Goal: Information Seeking & Learning: Check status

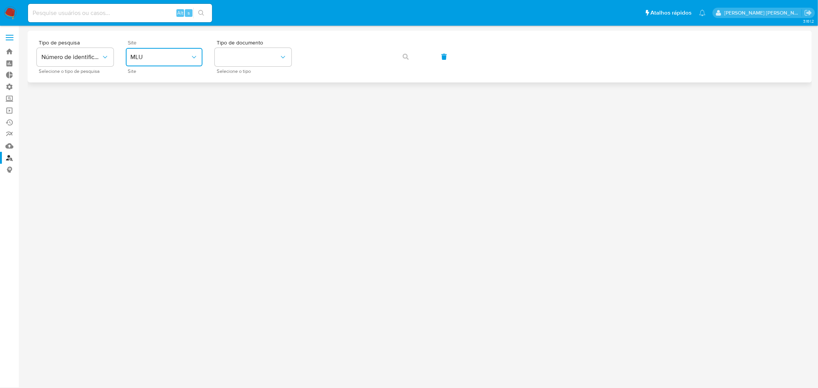
click at [168, 48] on button "MLU" at bounding box center [164, 57] width 77 height 18
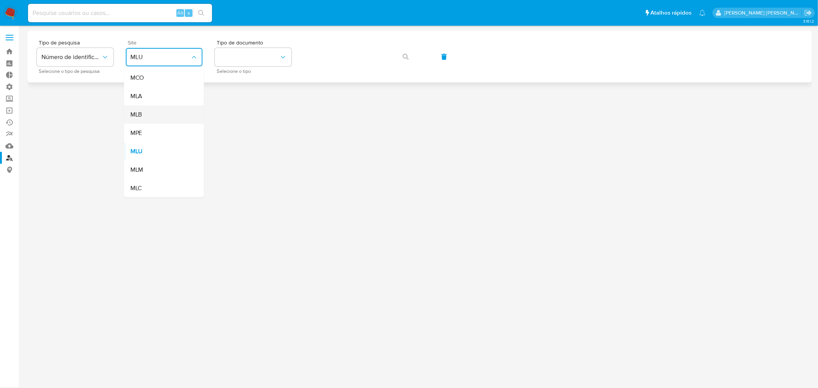
click at [149, 110] on div "MLB" at bounding box center [161, 115] width 63 height 18
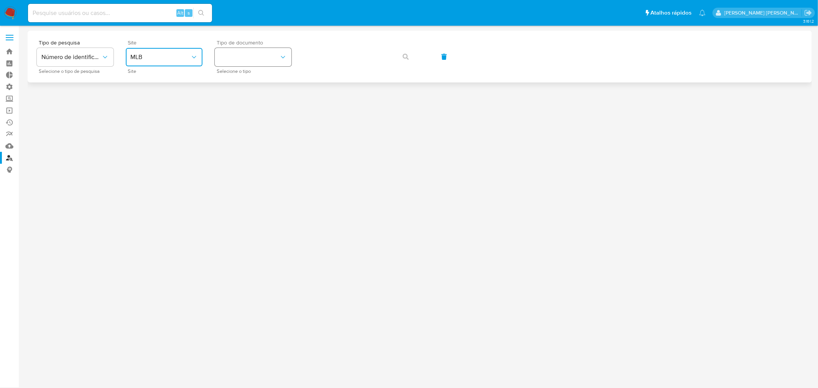
click at [243, 52] on button "identificationType" at bounding box center [253, 57] width 77 height 18
click at [239, 101] on div "CPF CPF" at bounding box center [250, 108] width 63 height 26
click at [403, 54] on icon "button" at bounding box center [406, 57] width 6 height 6
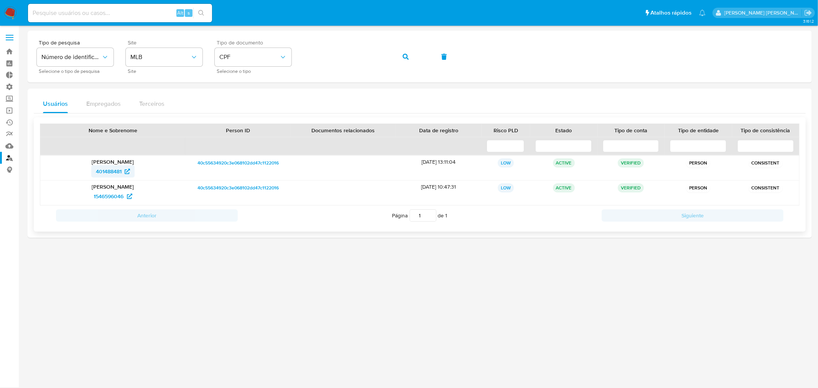
click at [130, 172] on link "401488481" at bounding box center [112, 171] width 43 height 12
click at [401, 55] on button "button" at bounding box center [406, 57] width 26 height 18
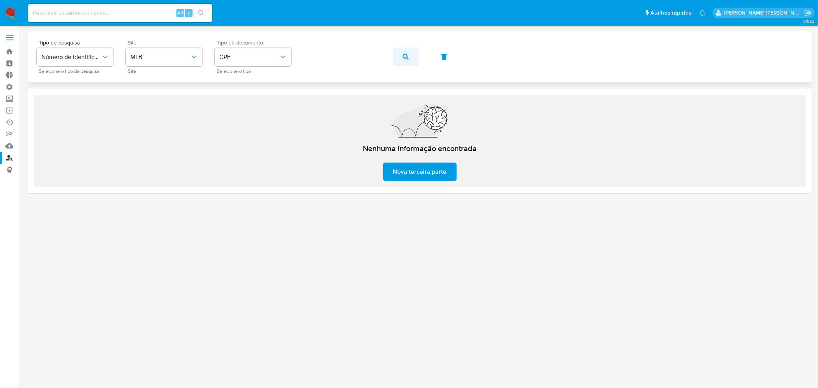
click at [408, 58] on icon "button" at bounding box center [406, 57] width 6 height 6
click at [408, 55] on icon "button" at bounding box center [406, 57] width 6 height 6
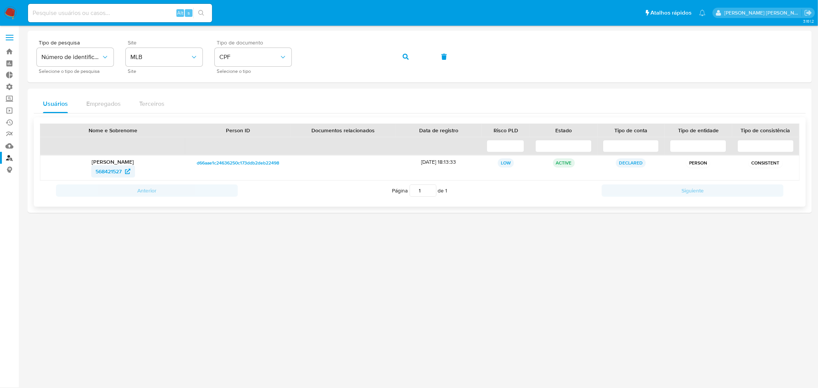
click at [128, 170] on icon at bounding box center [127, 171] width 5 height 5
click at [404, 55] on icon "button" at bounding box center [406, 57] width 6 height 6
click at [128, 171] on icon at bounding box center [126, 171] width 5 height 5
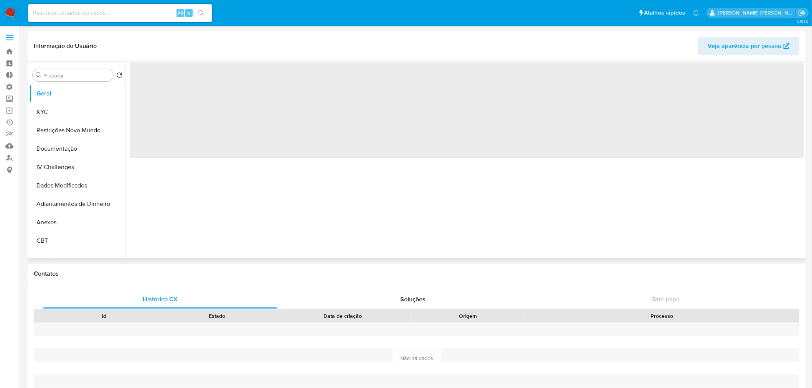
select select "10"
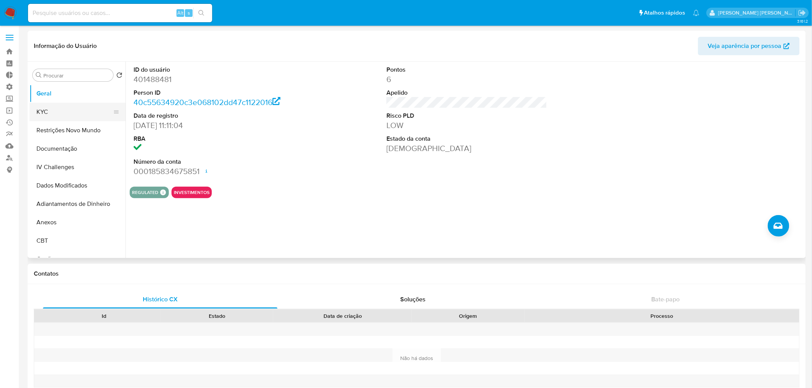
click at [65, 111] on button "KYC" at bounding box center [75, 112] width 90 height 18
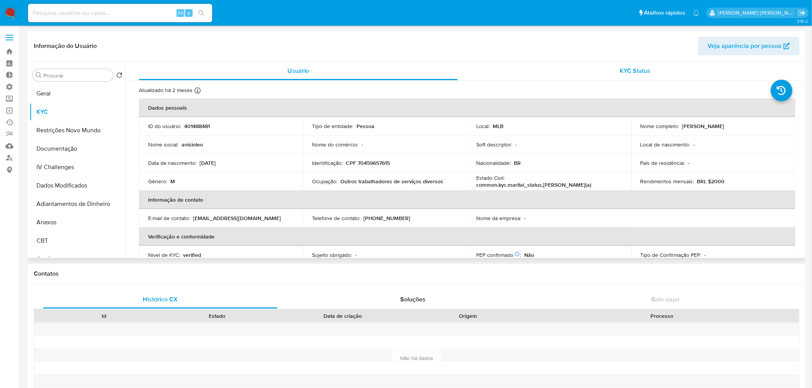
click at [612, 73] on div "KYC Status" at bounding box center [635, 71] width 319 height 18
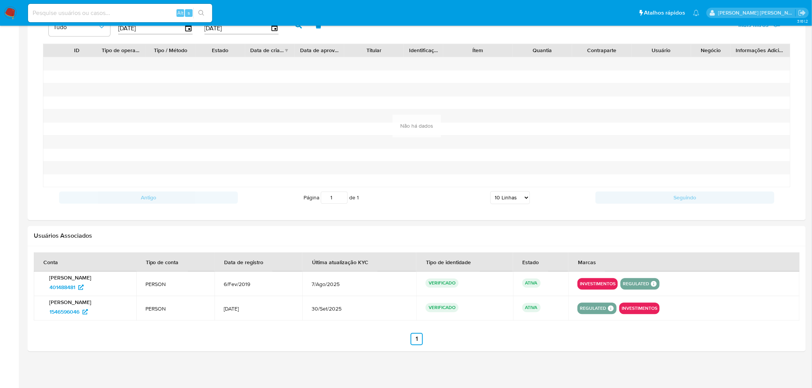
scroll to position [563, 0]
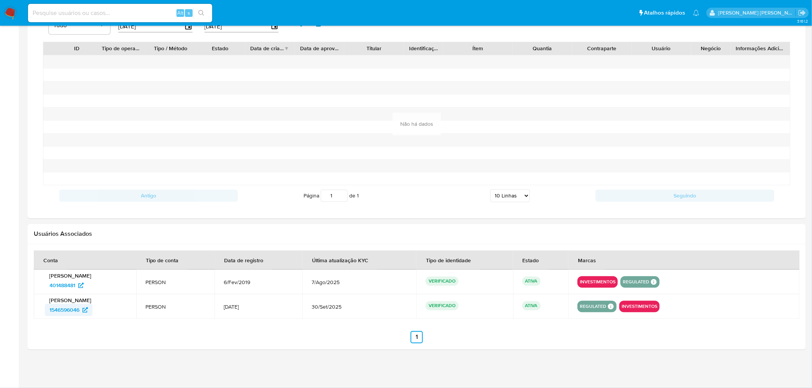
click at [87, 311] on icon at bounding box center [85, 310] width 5 height 5
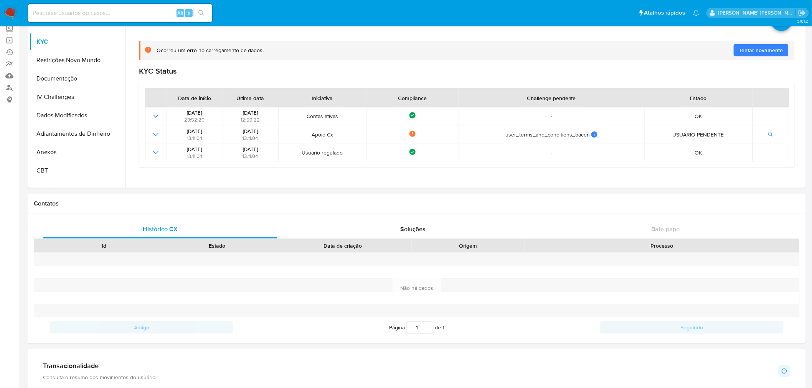
scroll to position [0, 0]
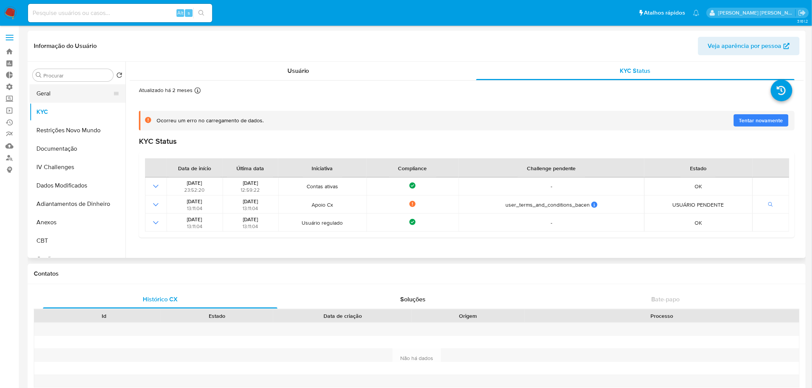
click at [61, 97] on button "Geral" at bounding box center [75, 93] width 90 height 18
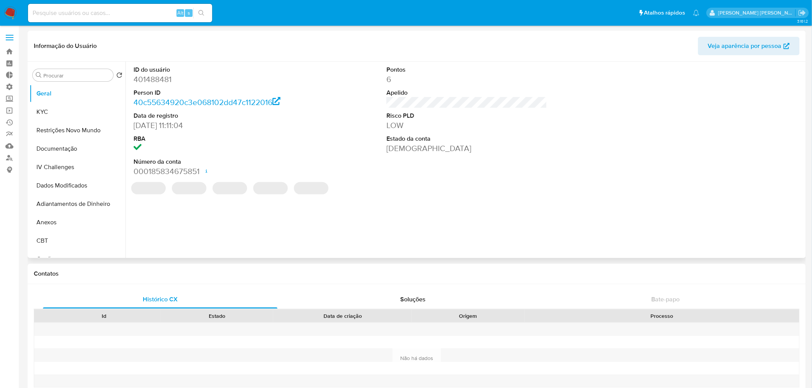
click at [154, 80] on dd "401488481" at bounding box center [214, 79] width 161 height 11
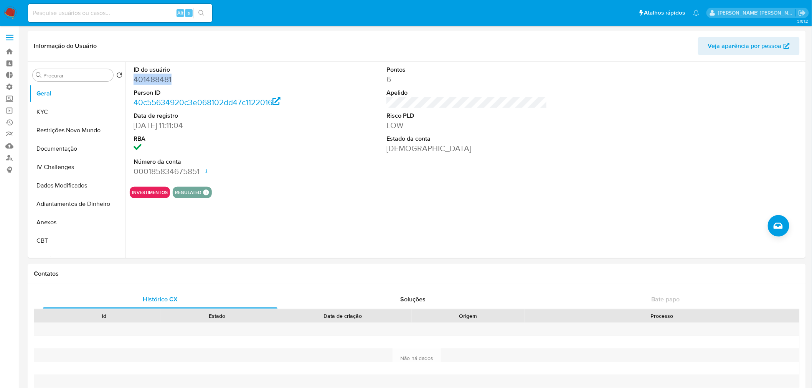
copy dd "401488481"
click at [151, 82] on dd "401488481" at bounding box center [214, 79] width 161 height 11
click at [151, 83] on dd "401488481" at bounding box center [214, 79] width 161 height 11
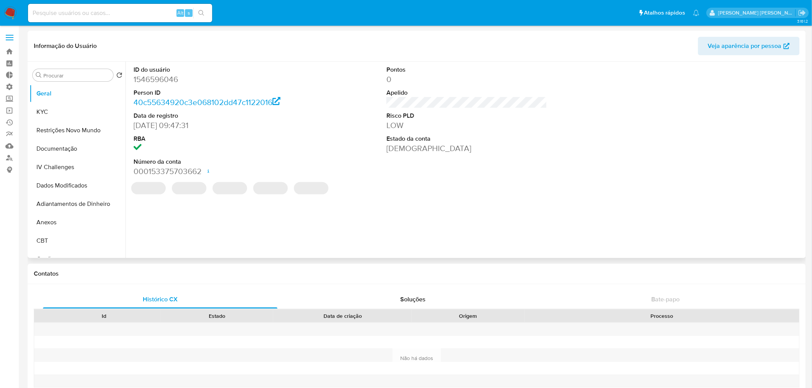
select select "10"
click at [59, 116] on button "KYC" at bounding box center [75, 112] width 90 height 18
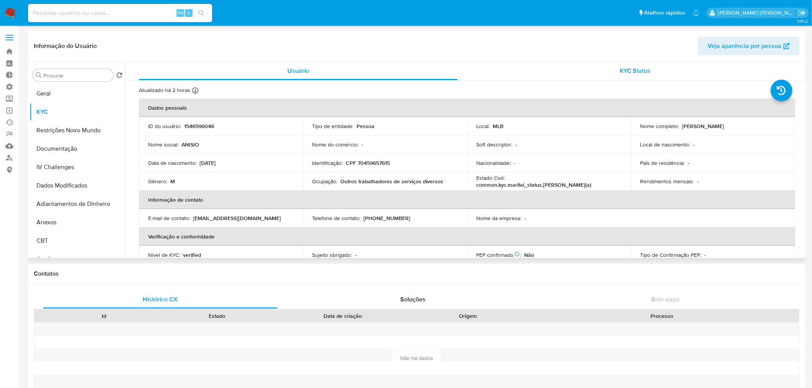
click at [625, 66] on span "KYC Status" at bounding box center [635, 70] width 31 height 9
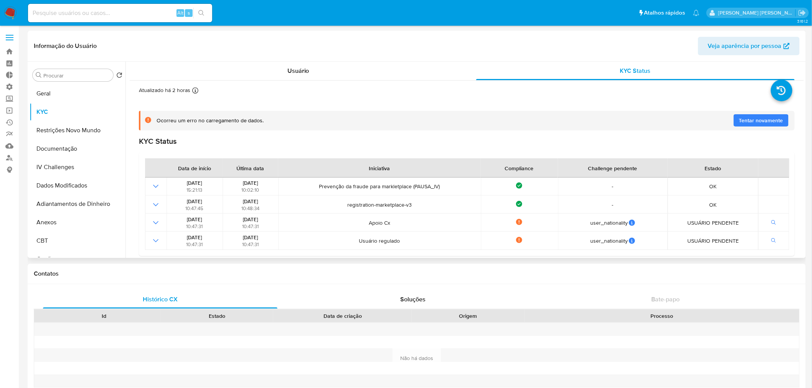
scroll to position [4, 0]
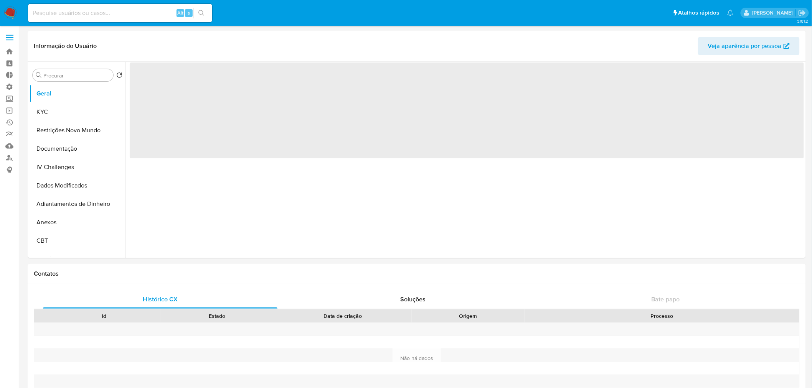
select select "10"
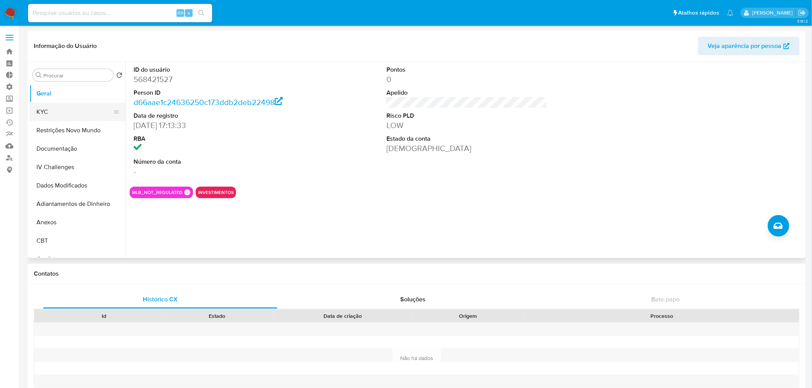
click at [47, 111] on button "KYC" at bounding box center [75, 112] width 90 height 18
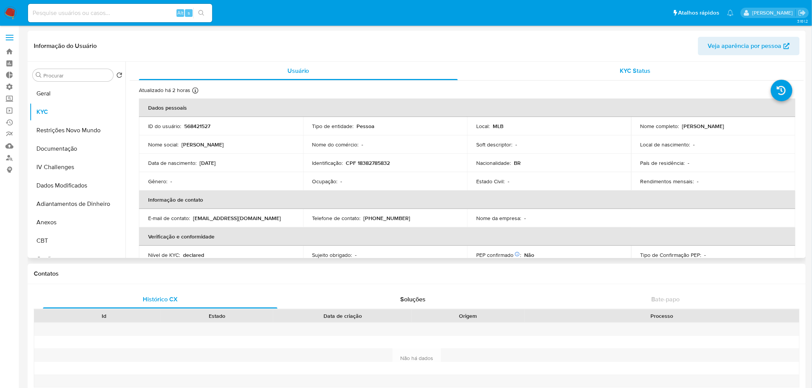
click at [650, 69] on div "KYC Status" at bounding box center [635, 71] width 319 height 18
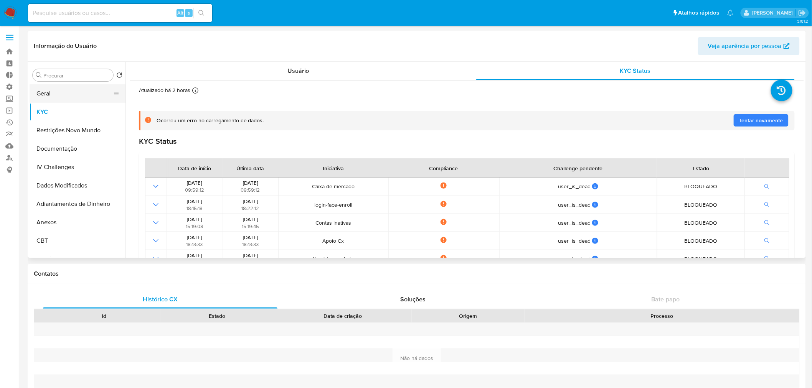
click at [59, 95] on button "Geral" at bounding box center [75, 93] width 90 height 18
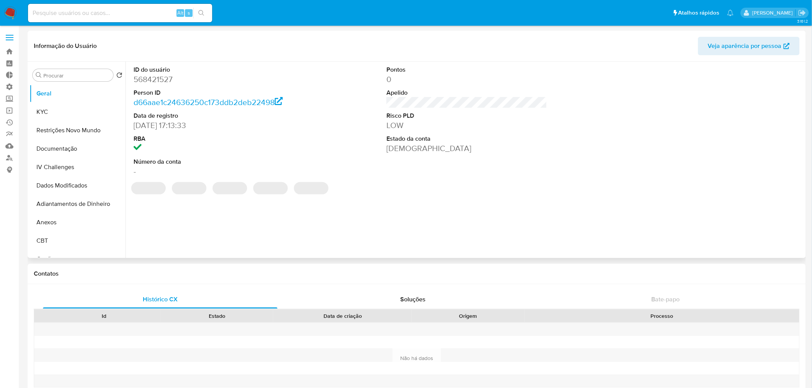
click at [145, 82] on dd "568421527" at bounding box center [214, 79] width 161 height 11
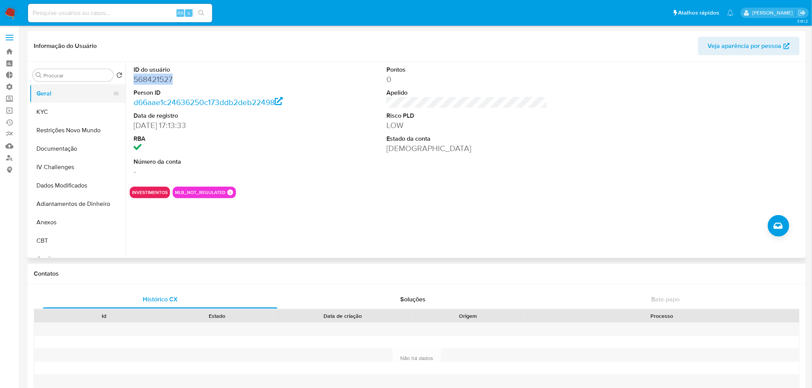
copy dd "568421527"
click at [163, 79] on dd "568421527" at bounding box center [214, 79] width 161 height 11
click at [62, 112] on button "KYC" at bounding box center [75, 112] width 90 height 18
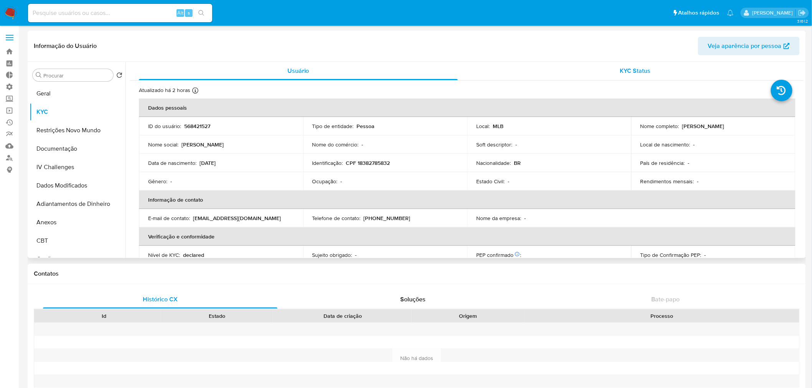
click at [631, 67] on span "KYC Status" at bounding box center [635, 70] width 31 height 9
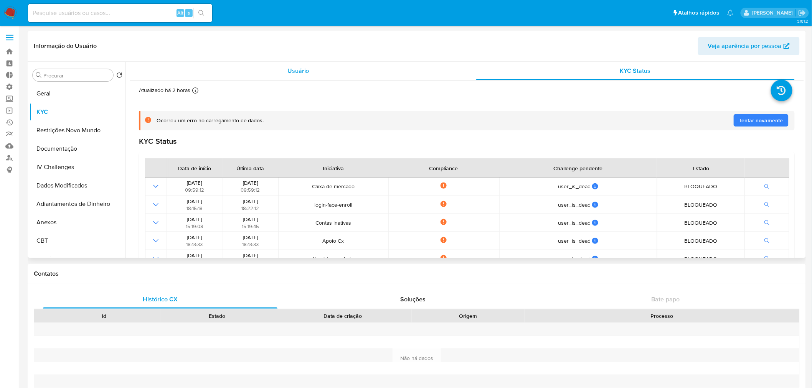
click at [268, 69] on div "Usuário" at bounding box center [298, 71] width 319 height 18
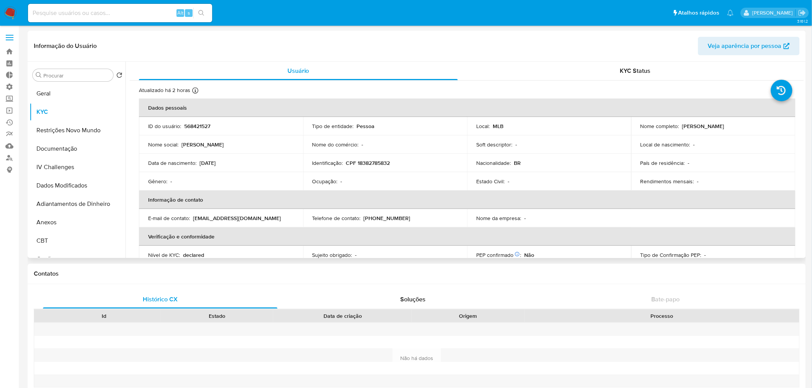
click at [378, 160] on p "CPF 18382785832" at bounding box center [368, 163] width 44 height 7
copy p "18382785832"
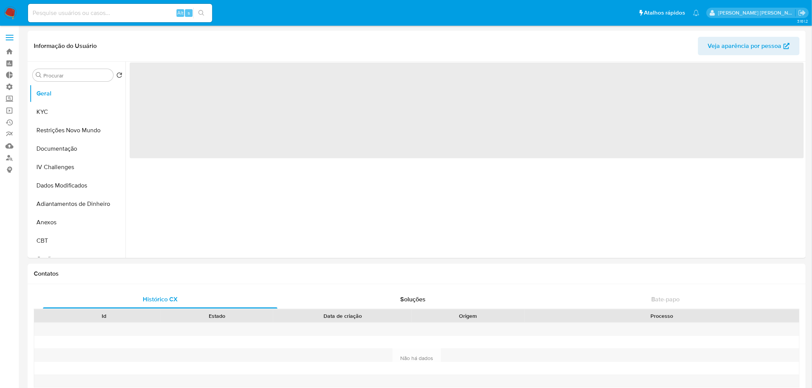
select select "10"
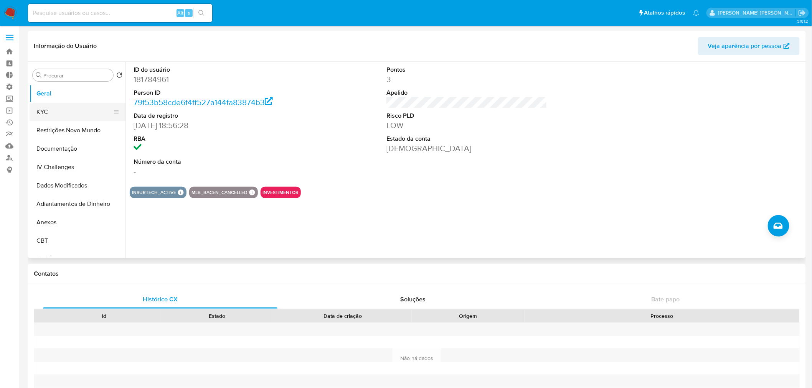
click at [48, 113] on button "KYC" at bounding box center [75, 112] width 90 height 18
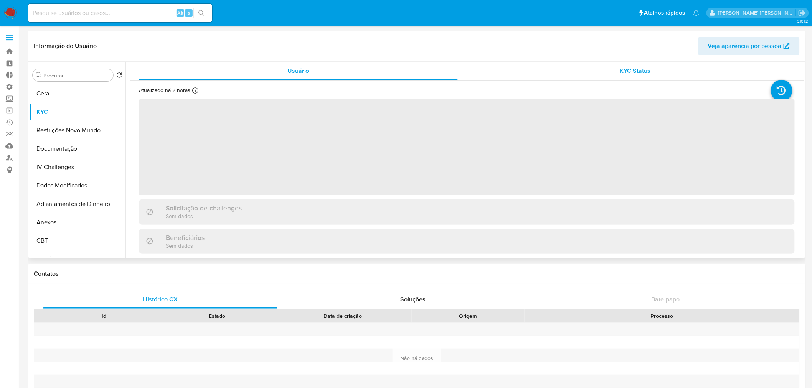
click at [627, 66] on div "KYC Status" at bounding box center [635, 71] width 319 height 18
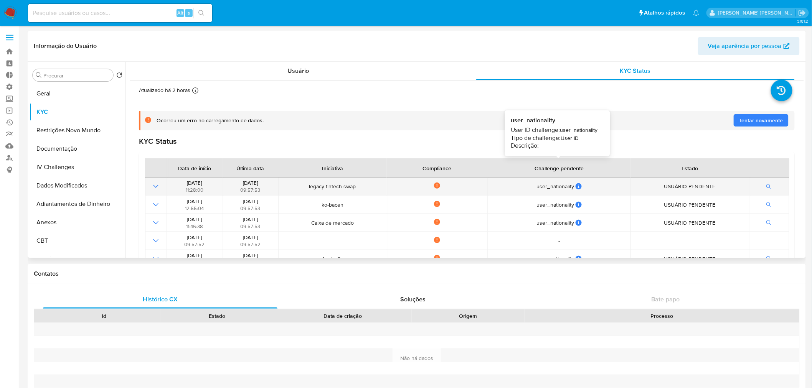
scroll to position [40, 0]
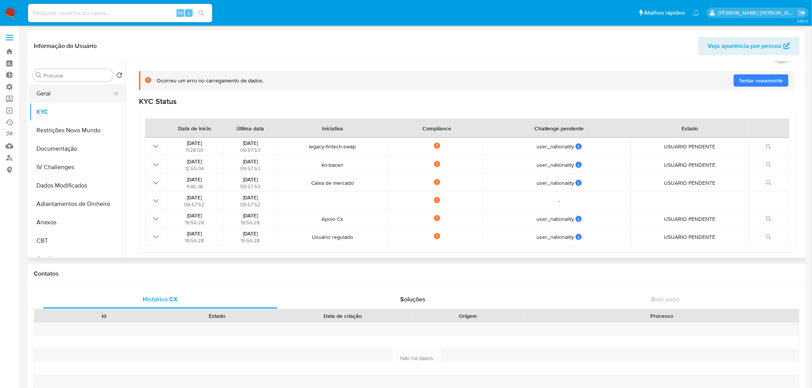
click at [57, 92] on button "Geral" at bounding box center [75, 93] width 90 height 18
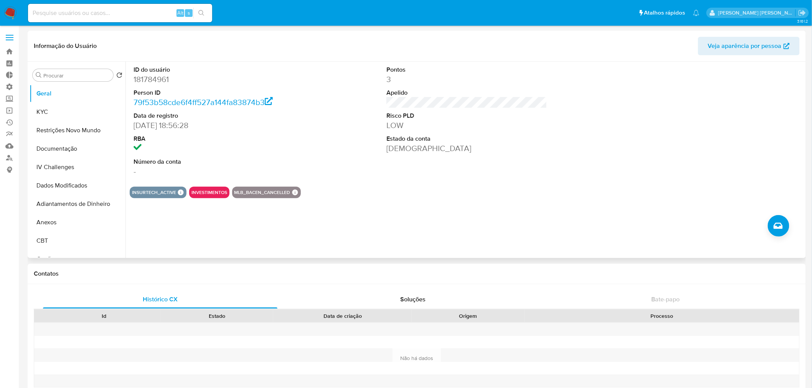
click at [152, 78] on dd "181784961" at bounding box center [214, 79] width 161 height 11
copy dd "181784961"
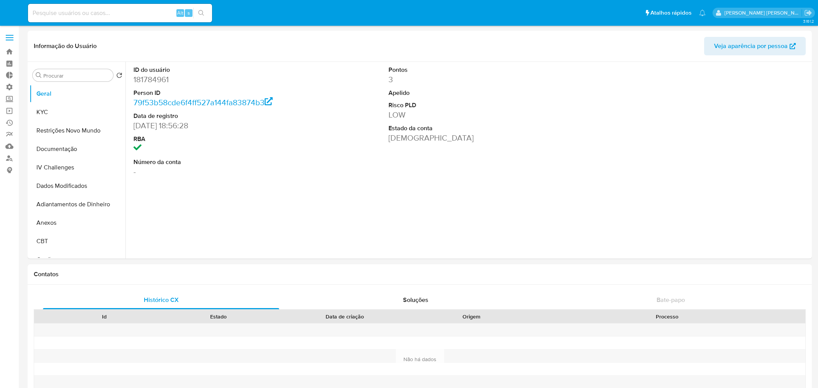
select select "10"
